Goal: Complete application form

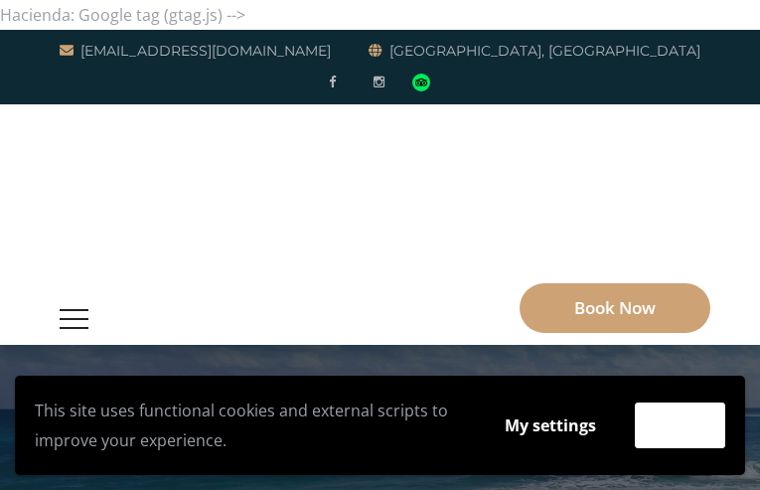
type input "RYXKGrWGBVACeaG"
type input "GkECaynCuEMIYZix"
type input "[EMAIL_ADDRESS][DOMAIN_NAME]"
type input "DEkQtRhz"
type input "nbEGrpDou"
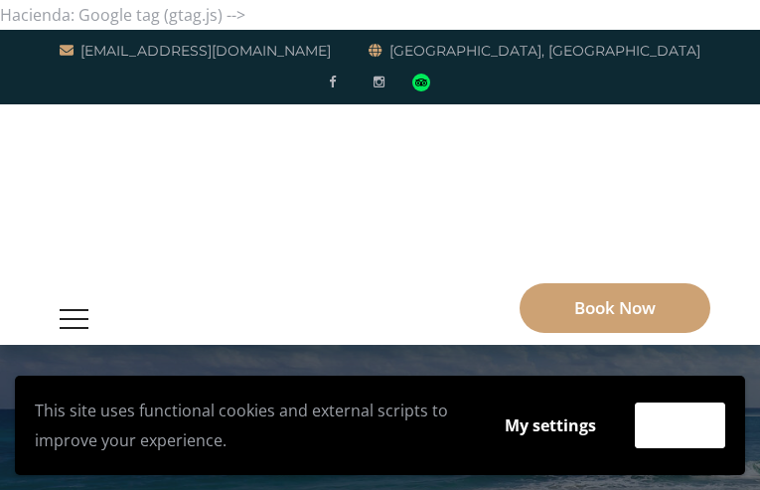
type input "FiUYlyOuFIKu"
type input "UWzgPjjZEG"
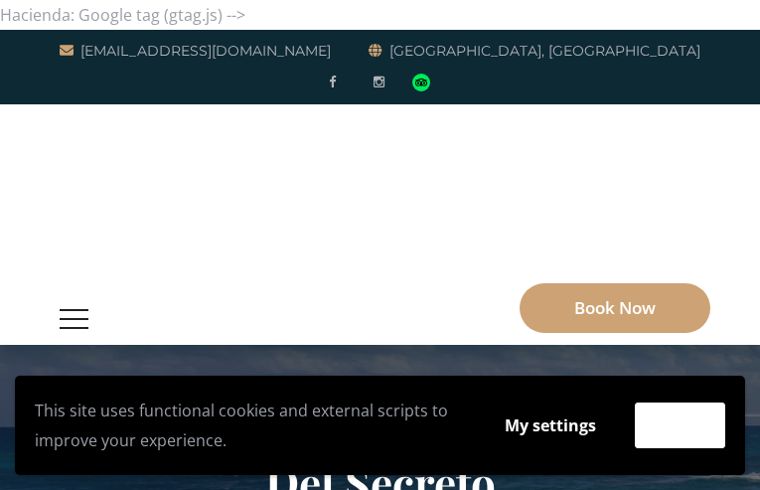
type input "JbIowmQuq"
type input "UfLCyufaGel"
type input "[EMAIL_ADDRESS][DOMAIN_NAME]"
type input "NvRtLWytZNR"
checkbox input "true"
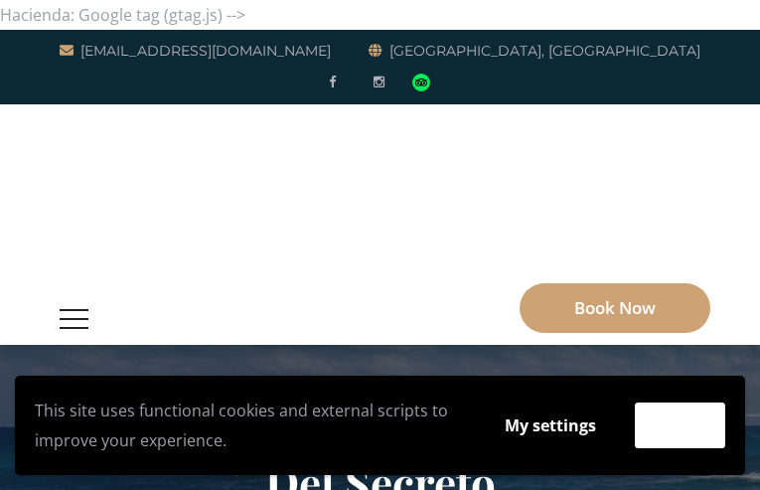
checkbox input "true"
type input "XdBPynfU"
checkbox input "true"
type input "TwTnQaXQpvOoS"
